Goal: Information Seeking & Learning: Learn about a topic

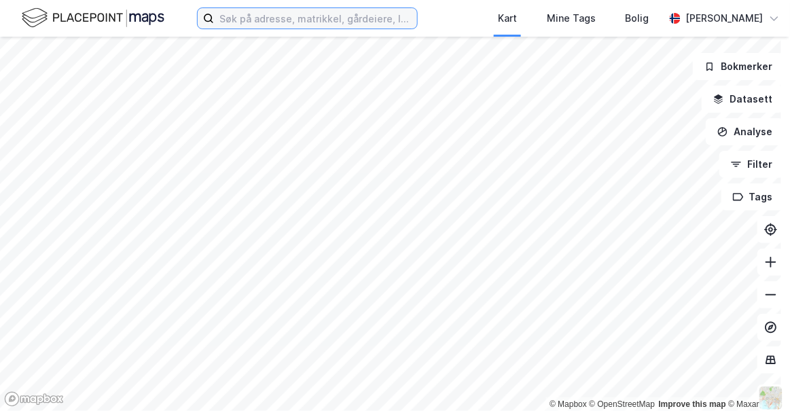
click at [257, 21] on input at bounding box center [315, 18] width 203 height 20
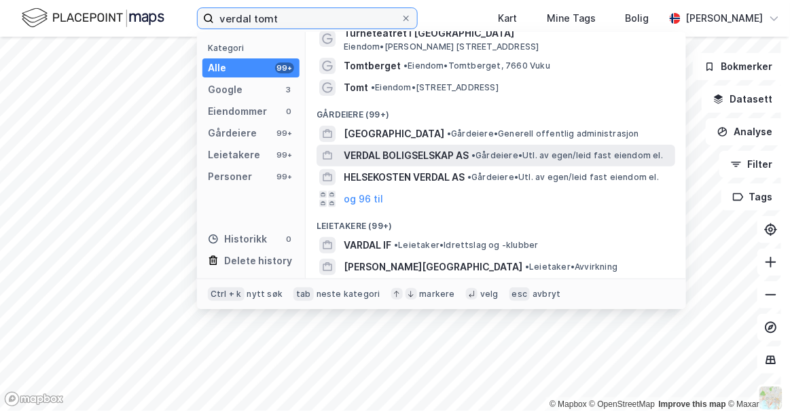
scroll to position [12, 0]
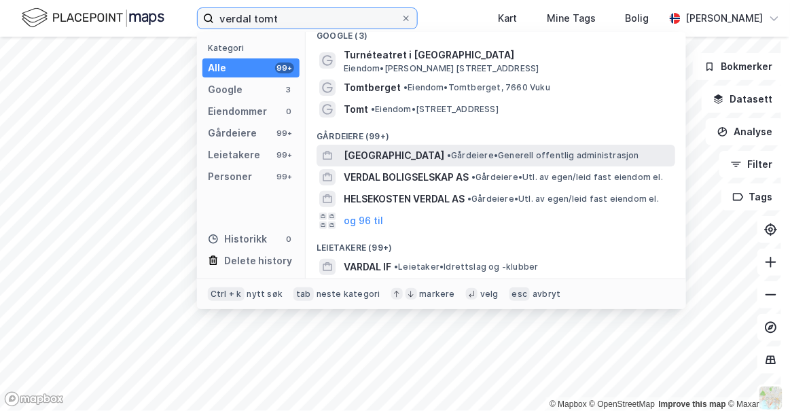
click at [289, 15] on input "verdal tomt" at bounding box center [307, 18] width 187 height 20
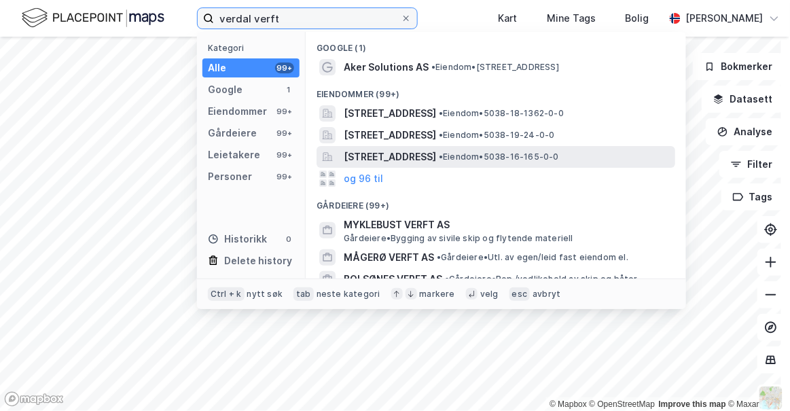
scroll to position [1, 0]
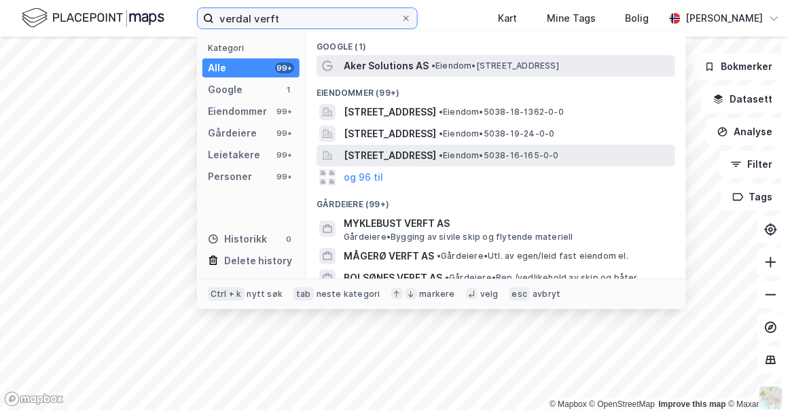
type input "verdal verft"
click at [396, 67] on span "Aker Solutions AS" at bounding box center [386, 66] width 85 height 16
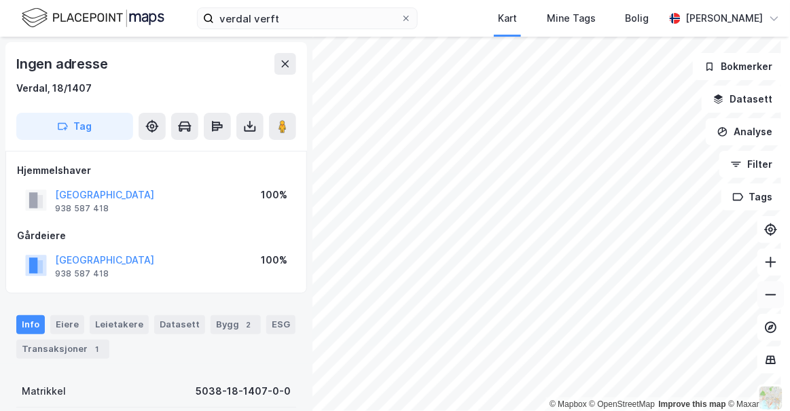
click at [764, 295] on icon at bounding box center [771, 295] width 14 height 14
click at [767, 259] on icon at bounding box center [771, 262] width 14 height 14
click at [764, 293] on icon at bounding box center [771, 295] width 14 height 14
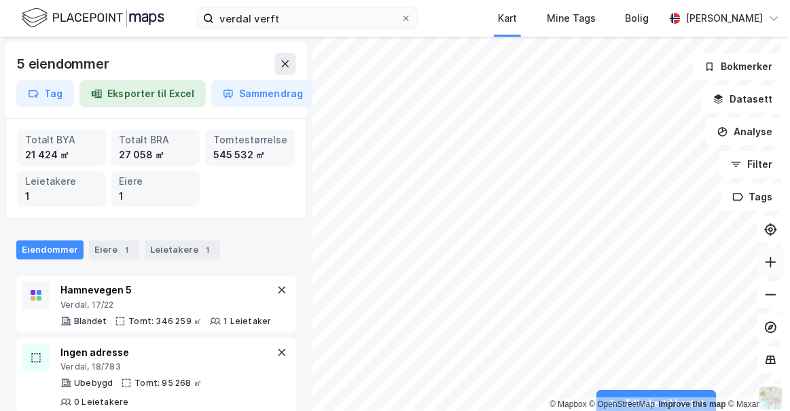
click at [764, 265] on icon at bounding box center [771, 262] width 14 height 14
click at [764, 299] on icon at bounding box center [771, 295] width 14 height 14
click at [770, 263] on icon at bounding box center [770, 262] width 1 height 11
click at [764, 299] on icon at bounding box center [771, 295] width 14 height 14
